Goal: Task Accomplishment & Management: Manage account settings

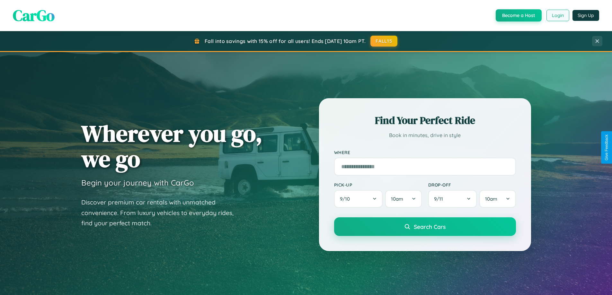
click at [557, 15] on button "Login" at bounding box center [558, 16] width 23 height 12
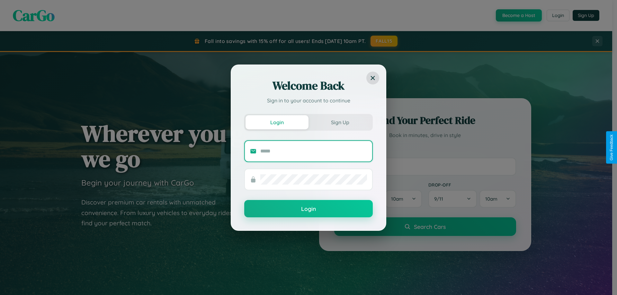
click at [314, 151] on input "text" at bounding box center [313, 151] width 107 height 10
type input "**********"
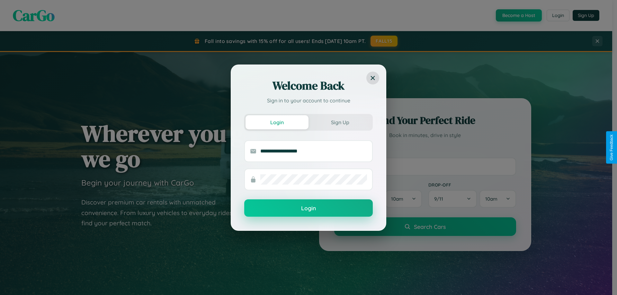
click at [308, 209] on button "Login" at bounding box center [308, 208] width 129 height 17
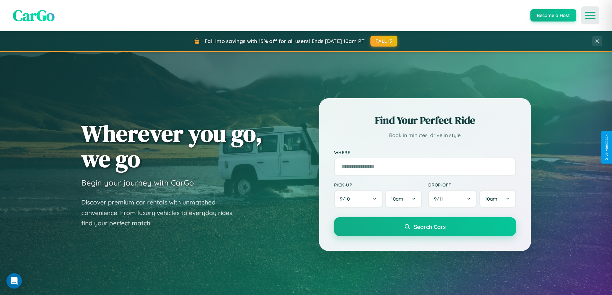
click at [590, 15] on icon "Open menu" at bounding box center [590, 16] width 9 height 6
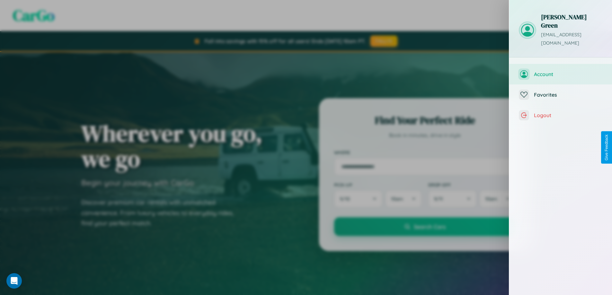
click at [561, 71] on span "Account" at bounding box center [568, 74] width 68 height 6
